Goal: Task Accomplishment & Management: Use online tool/utility

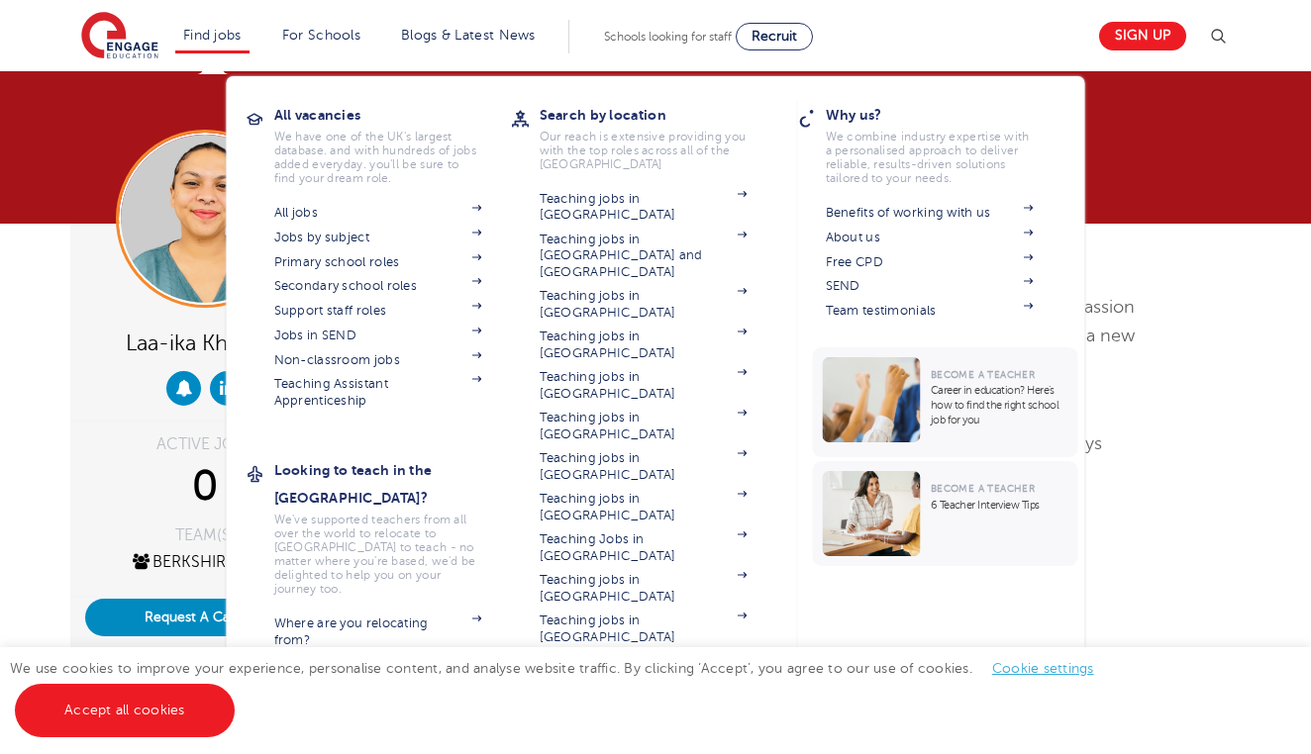
click at [204, 36] on link "Find jobs" at bounding box center [212, 35] width 58 height 15
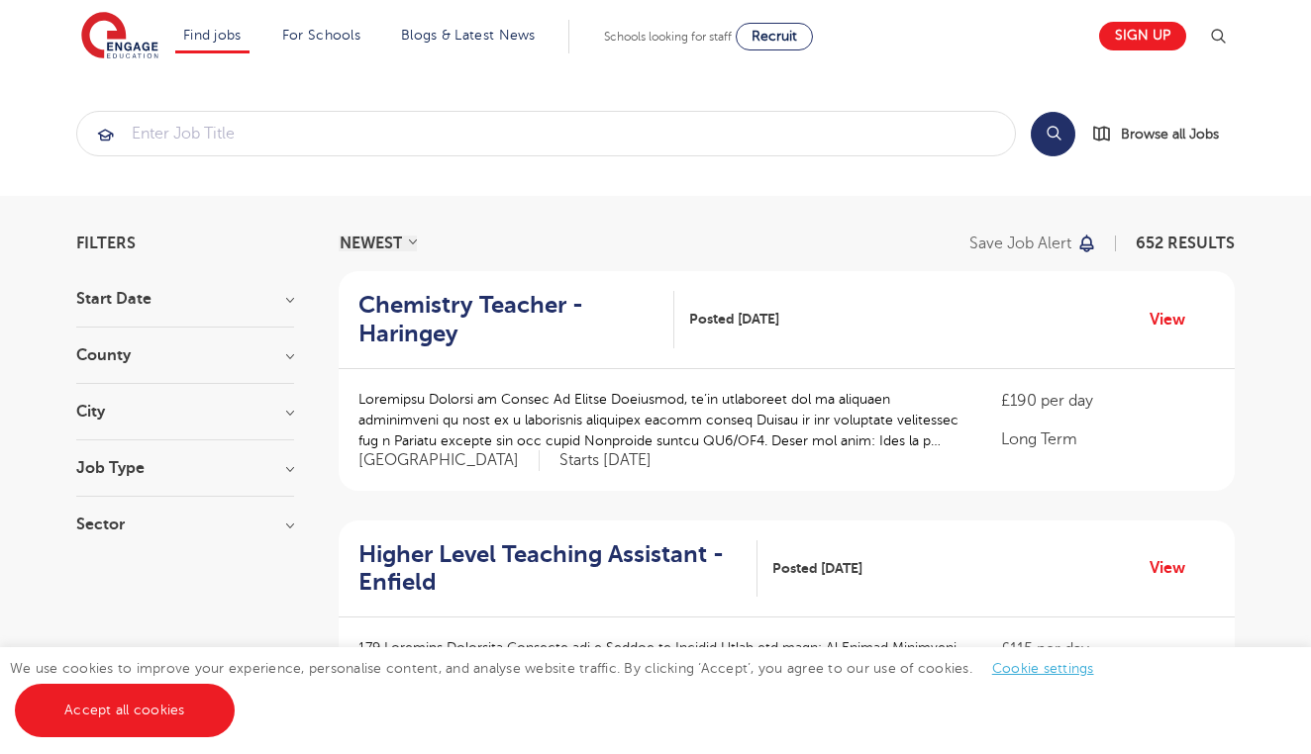
click at [224, 356] on h3 "County" at bounding box center [185, 355] width 218 height 16
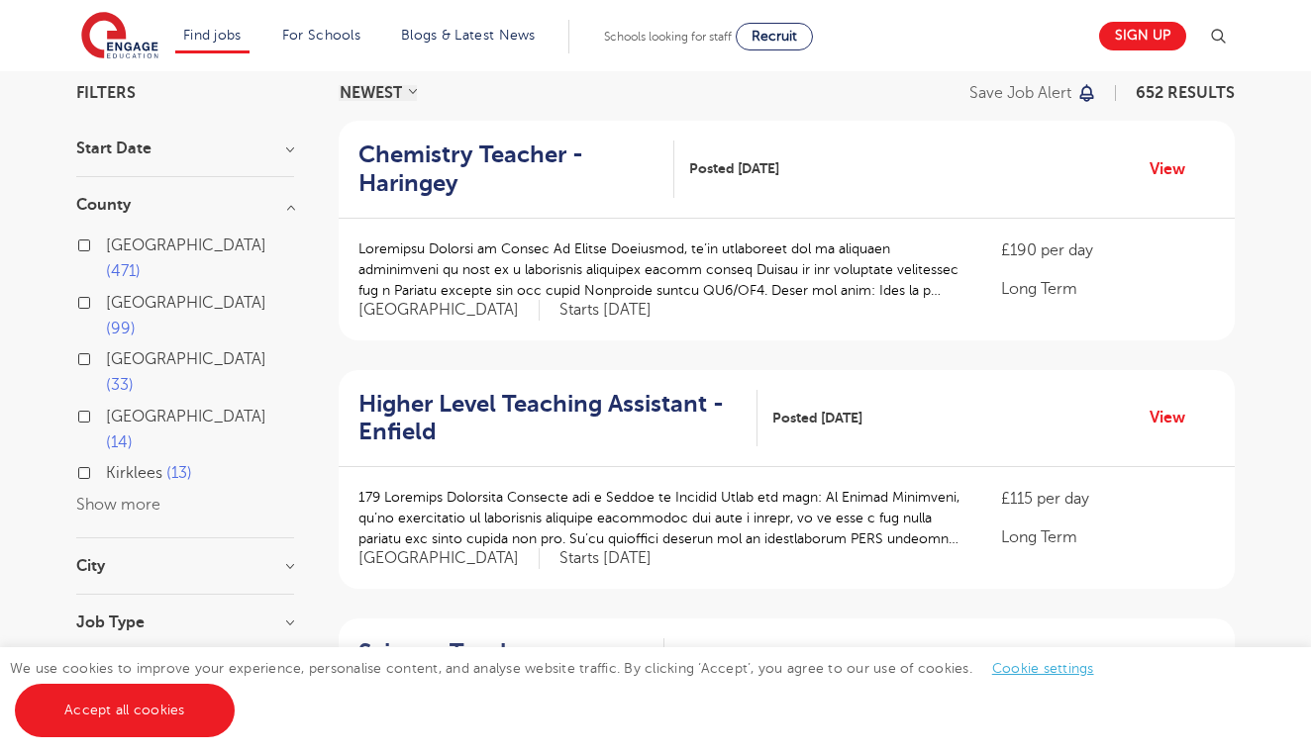
scroll to position [153, 0]
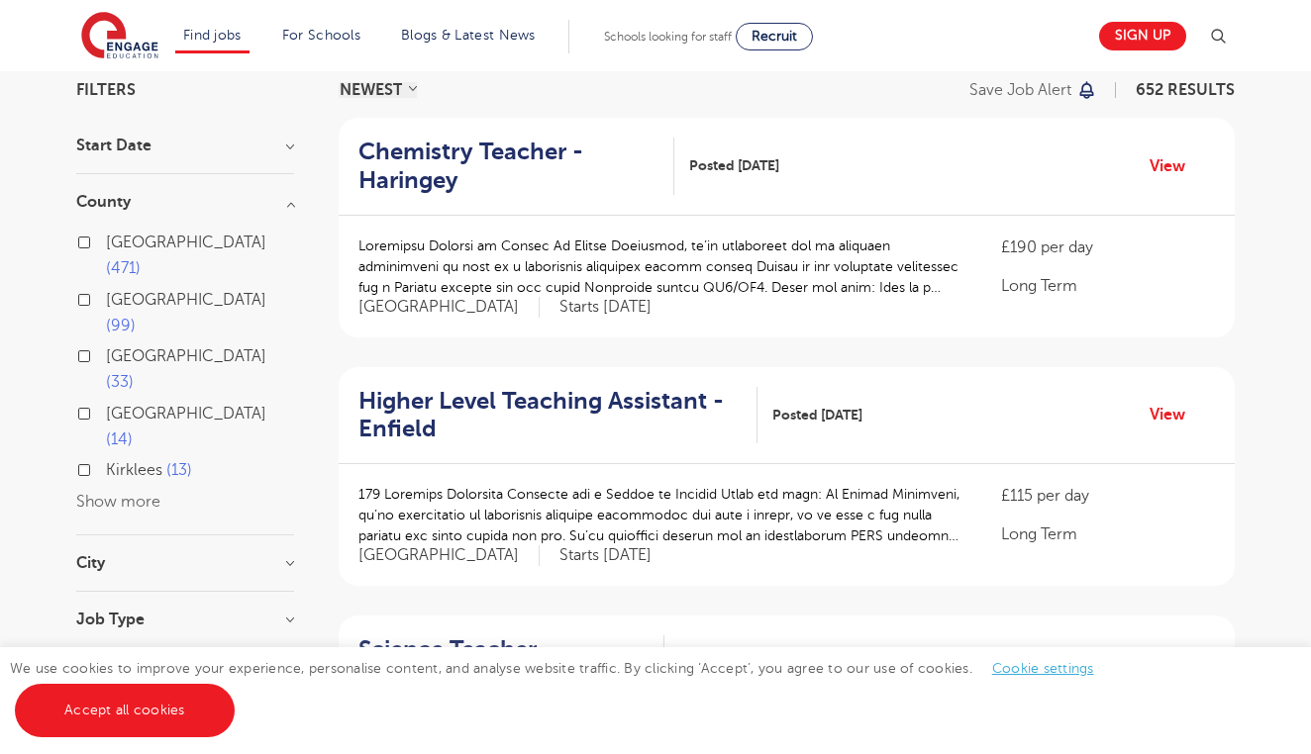
click at [152, 493] on button "Show more" at bounding box center [118, 502] width 84 height 18
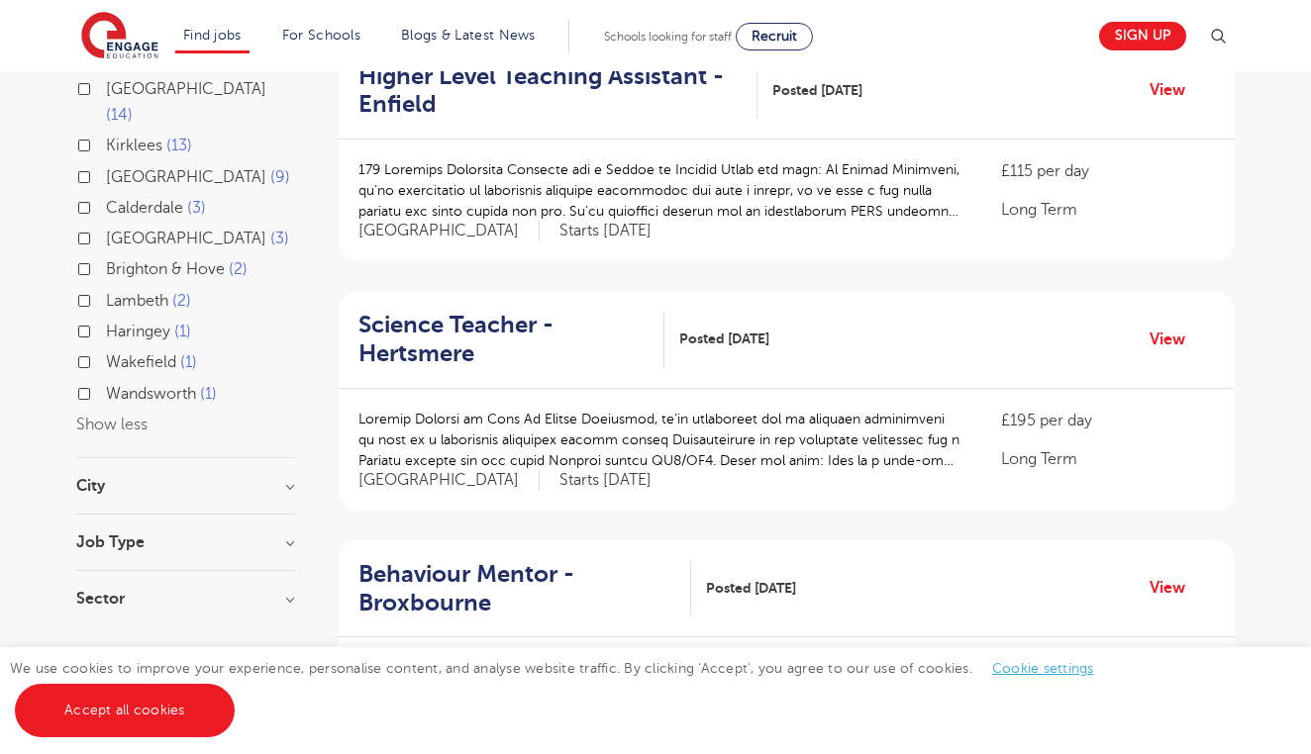
scroll to position [476, 0]
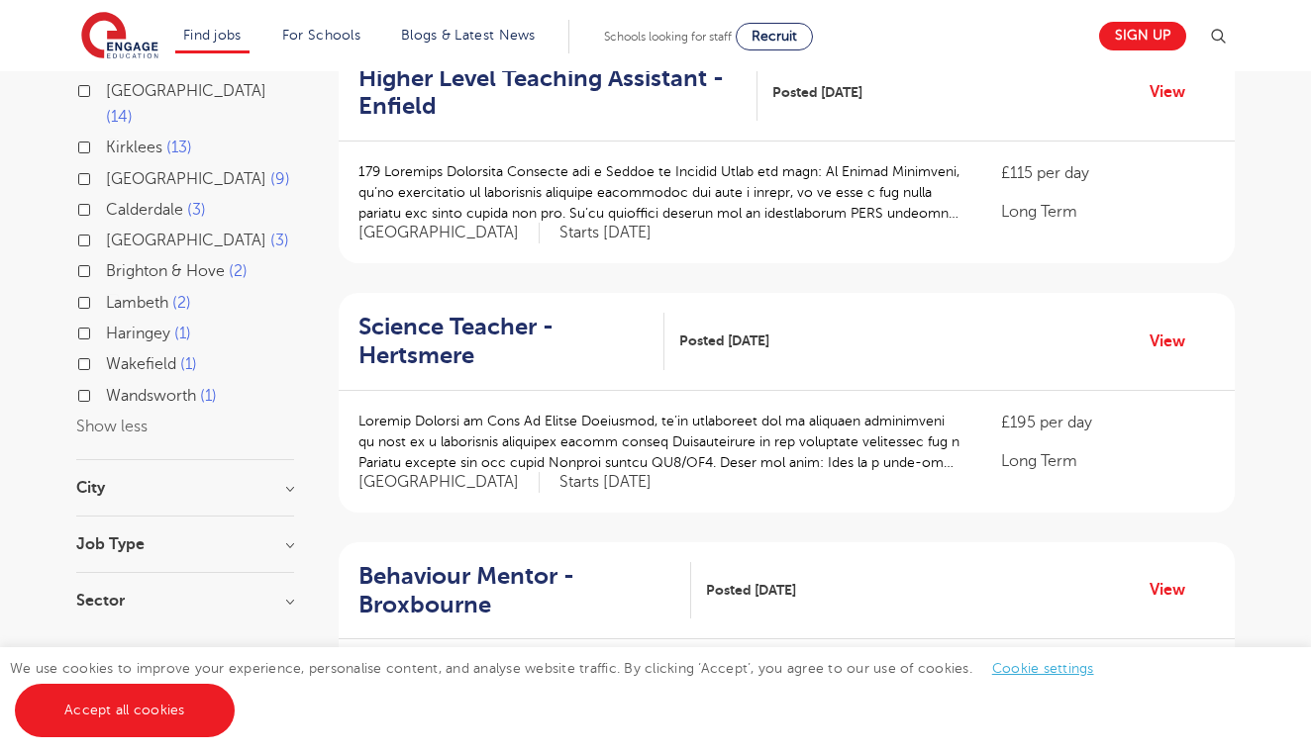
click at [283, 480] on h3 "City" at bounding box center [185, 488] width 218 height 16
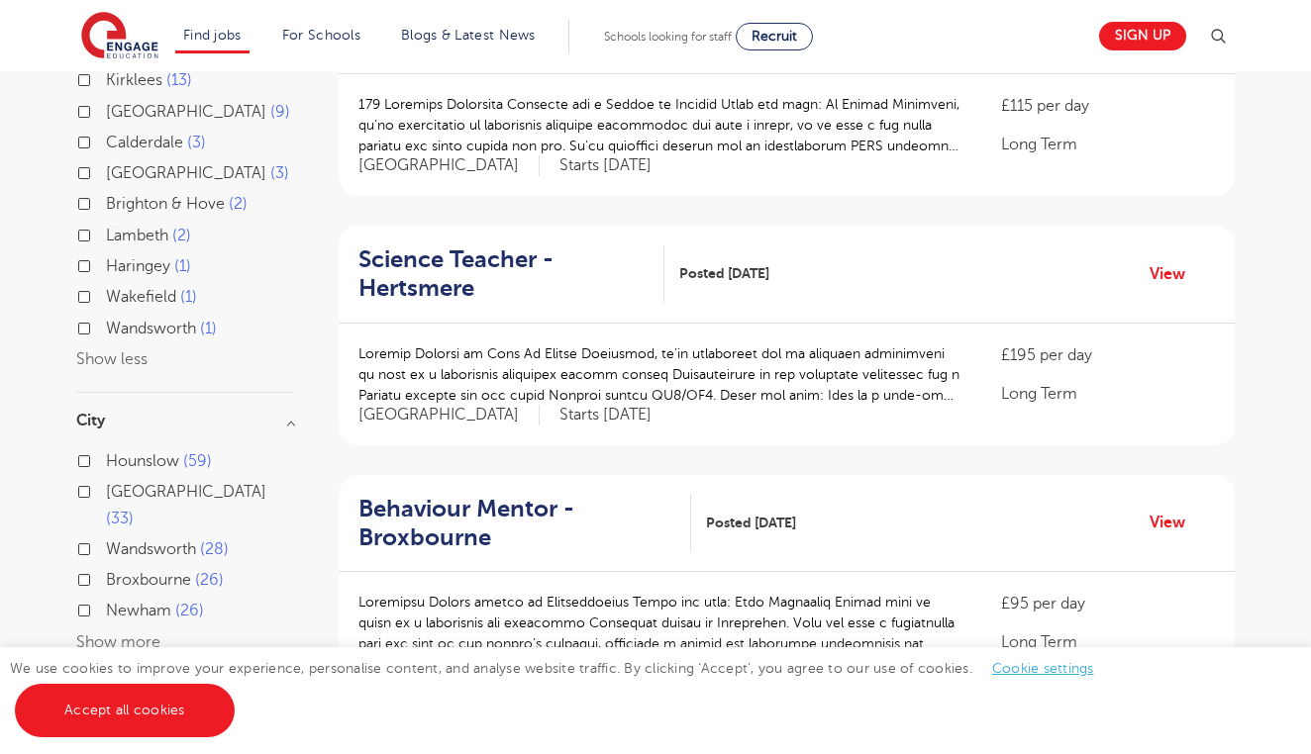
scroll to position [543, 0]
click at [140, 496] on div "Hounslow 59 Leeds 33 Wandsworth 28 Broxbourne 26 Newham 26 Show more" at bounding box center [185, 551] width 218 height 207
click at [139, 633] on button "Show more" at bounding box center [118, 642] width 84 height 18
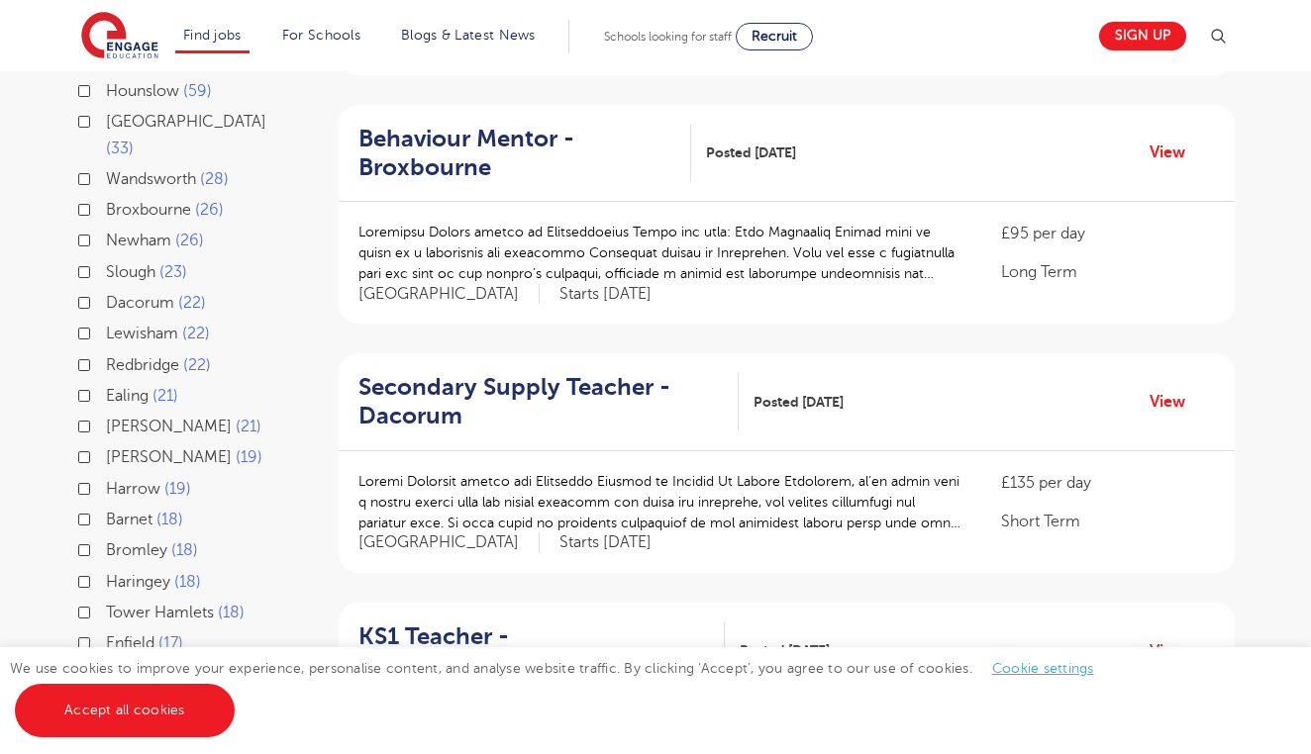
scroll to position [925, 0]
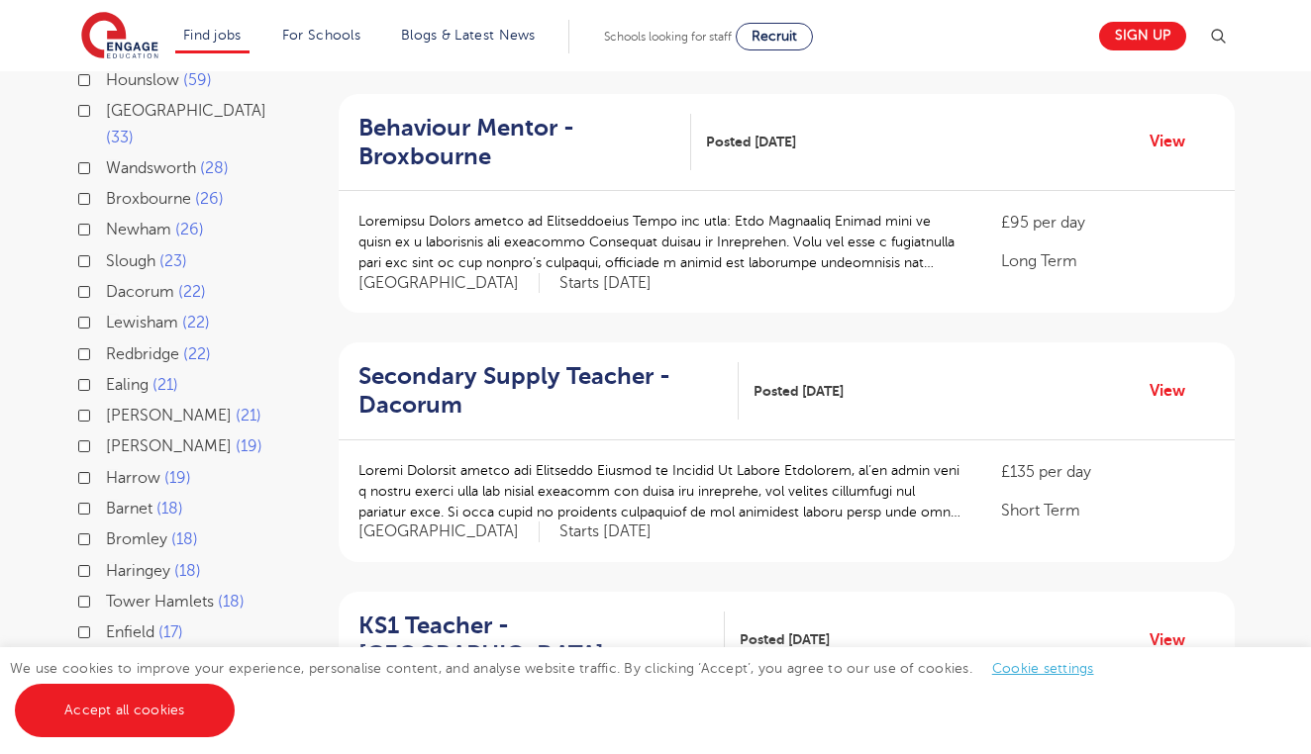
click at [142, 531] on span "Bromley" at bounding box center [136, 540] width 61 height 18
click at [119, 531] on input "Bromley 18" at bounding box center [112, 537] width 13 height 13
checkbox input "true"
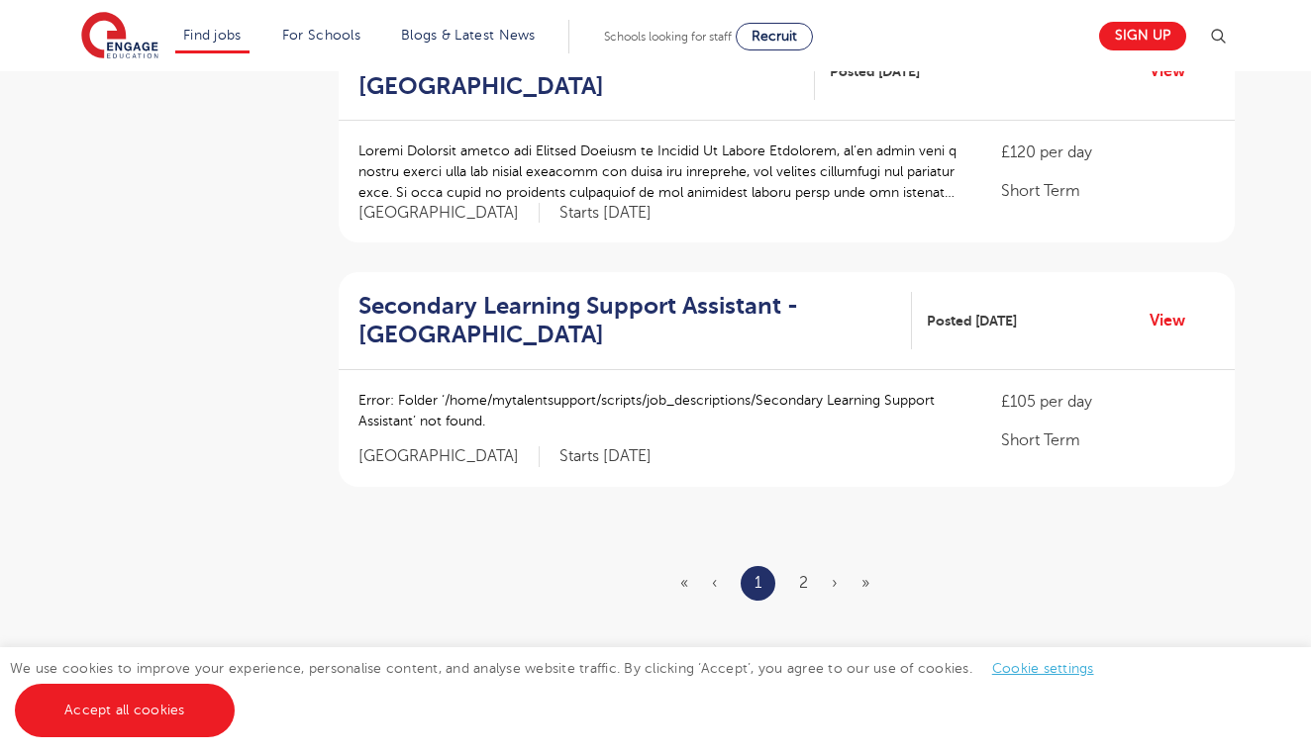
scroll to position [2236, 0]
click at [800, 573] on link "2" at bounding box center [803, 582] width 9 height 18
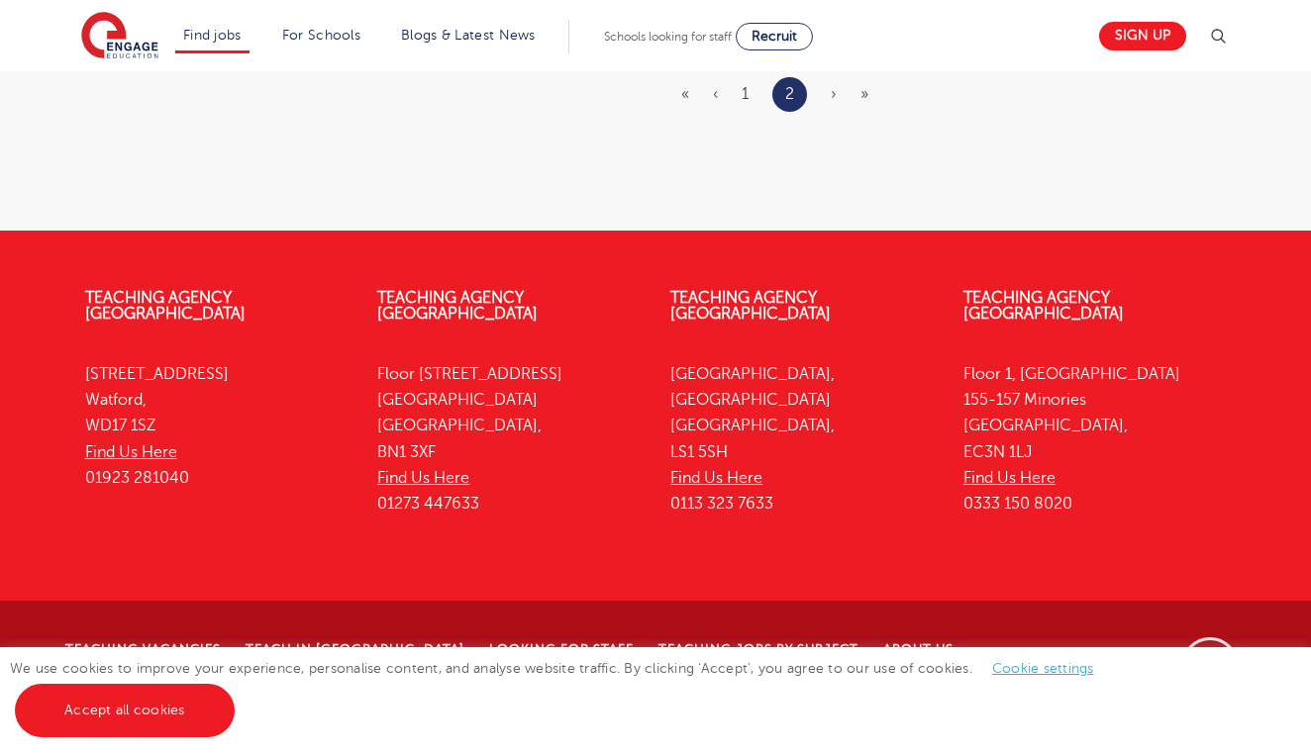
scroll to position [0, 0]
